Goal: Transaction & Acquisition: Purchase product/service

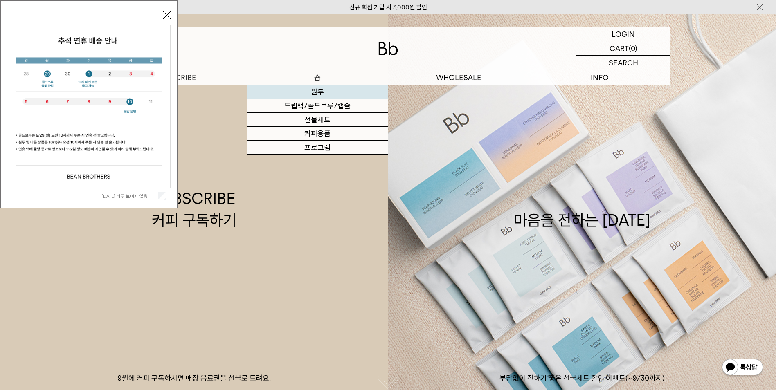
click at [318, 92] on link "원두" at bounding box center [317, 92] width 141 height 14
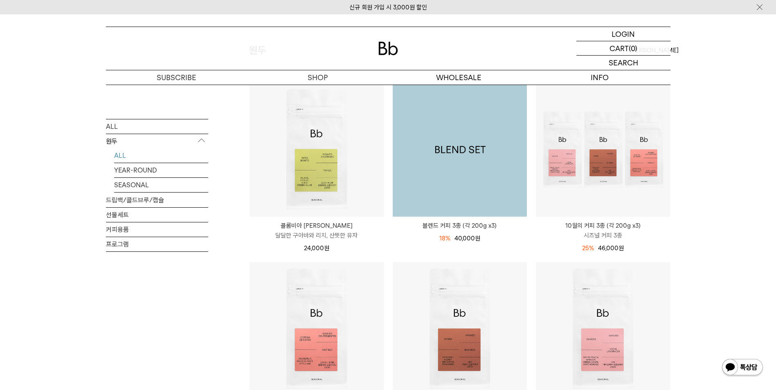
scroll to position [82, 0]
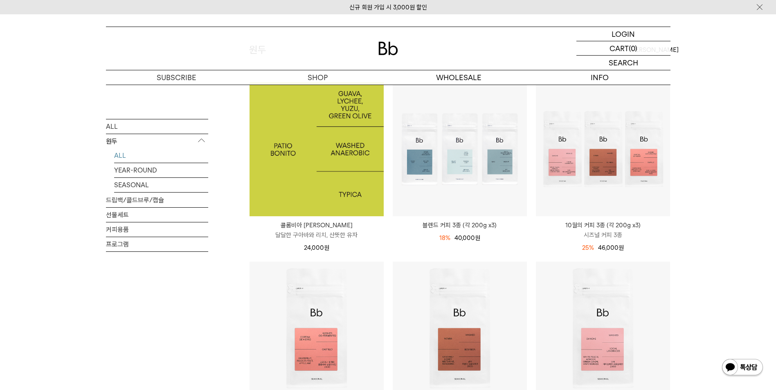
click at [329, 161] on img at bounding box center [317, 149] width 134 height 134
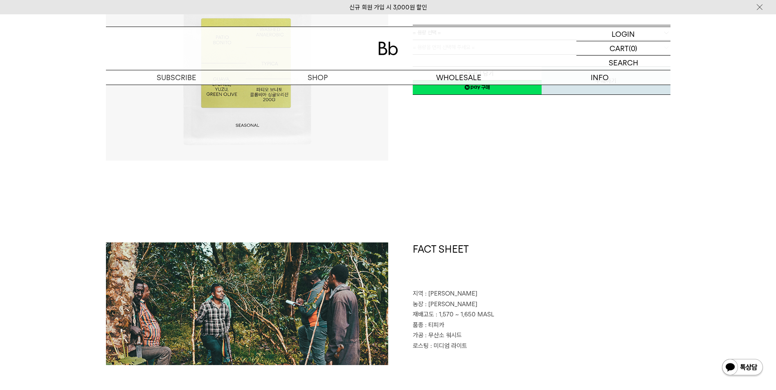
scroll to position [123, 0]
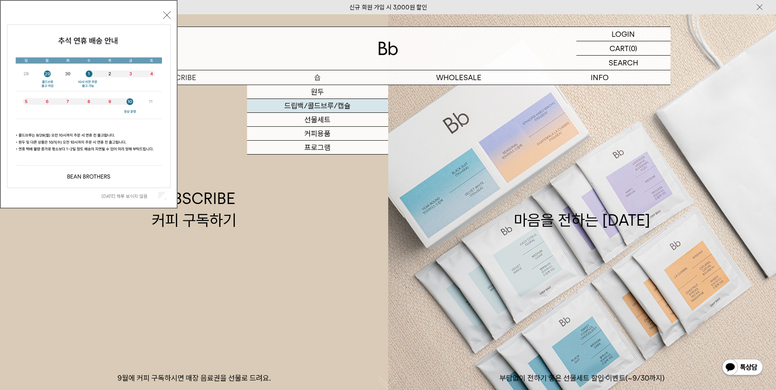
click at [318, 104] on link "드립백/콜드브루/캡슐" at bounding box center [317, 106] width 141 height 14
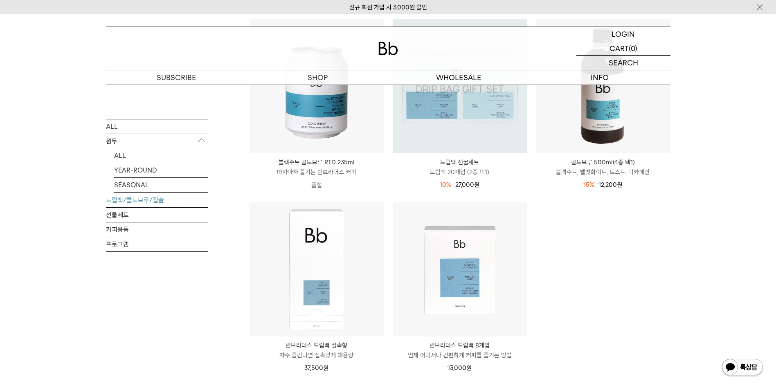
scroll to position [368, 0]
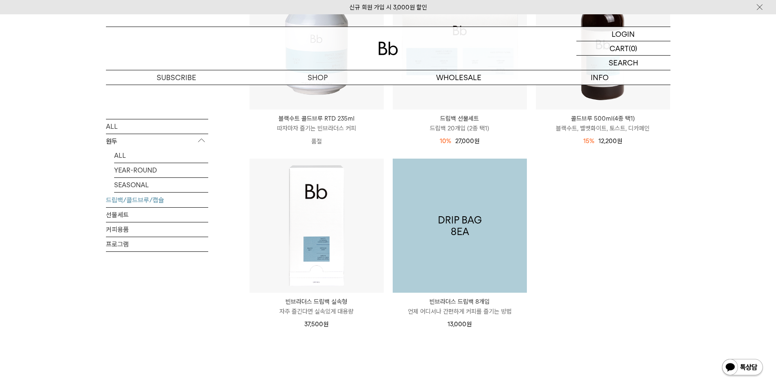
click at [473, 221] on img at bounding box center [460, 226] width 134 height 134
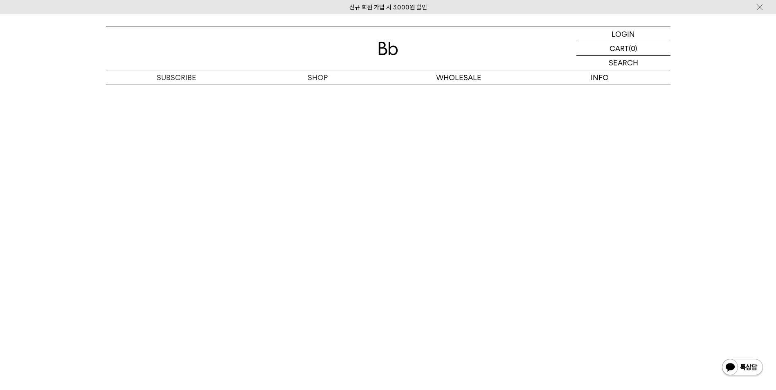
scroll to position [1432, 0]
